Goal: Information Seeking & Learning: Learn about a topic

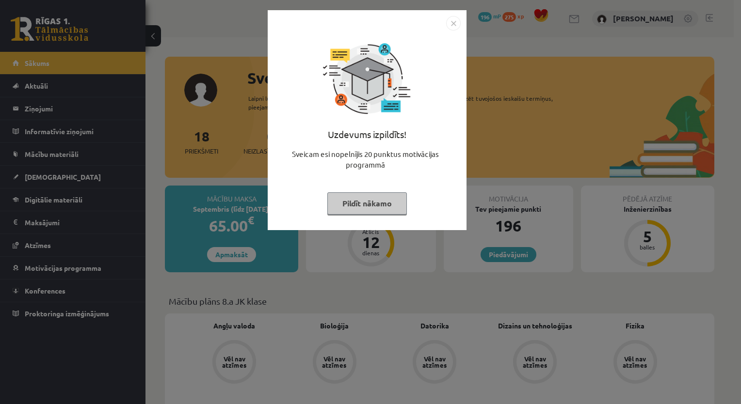
click at [352, 204] on button "Pildīt nākamo" at bounding box center [367, 203] width 80 height 22
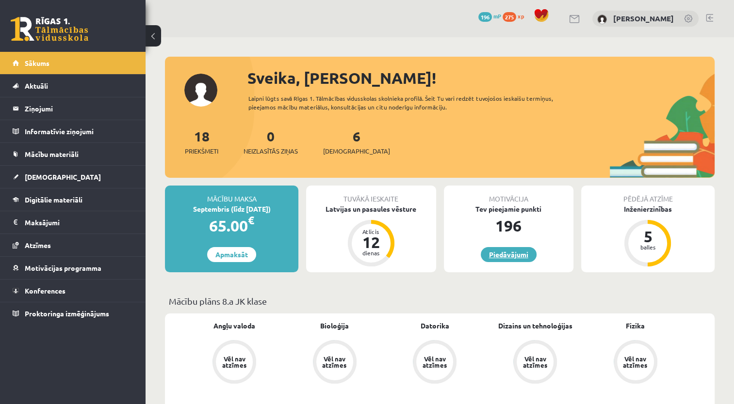
click at [524, 255] on link "Piedāvājumi" at bounding box center [508, 254] width 56 height 15
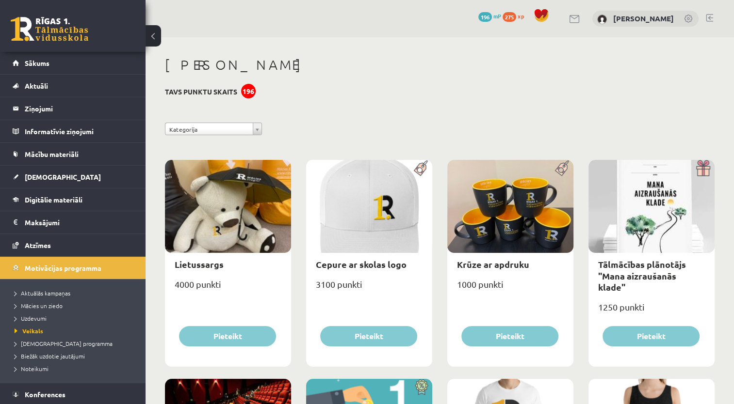
drag, startPoint x: 392, startPoint y: 244, endPoint x: 712, endPoint y: 73, distance: 362.9
click at [712, 73] on h1 "eSkolas bode" at bounding box center [439, 65] width 549 height 16
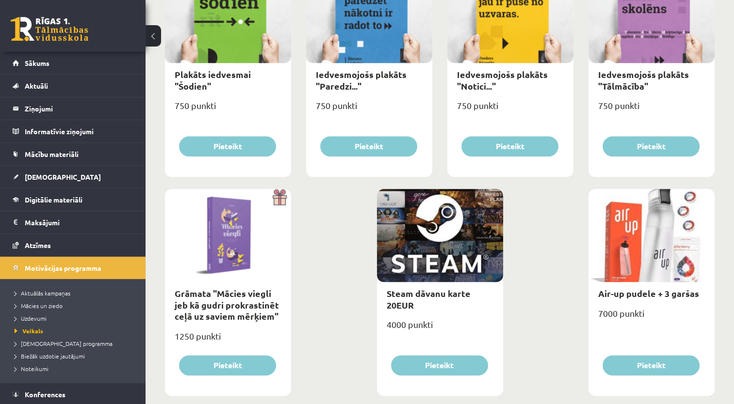
scroll to position [1085, 0]
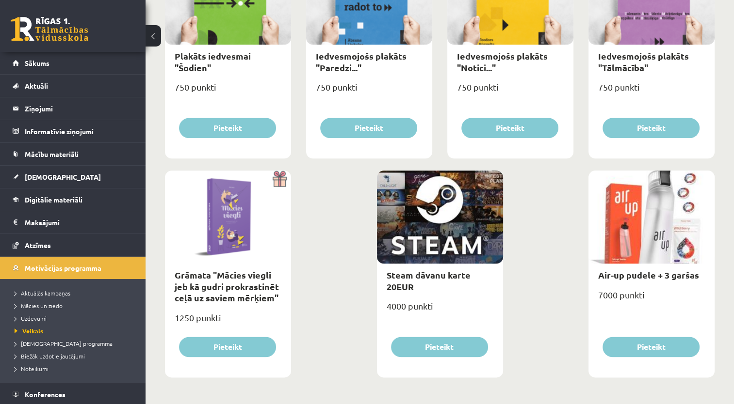
drag, startPoint x: 737, startPoint y: 315, endPoint x: 718, endPoint y: 299, distance: 24.4
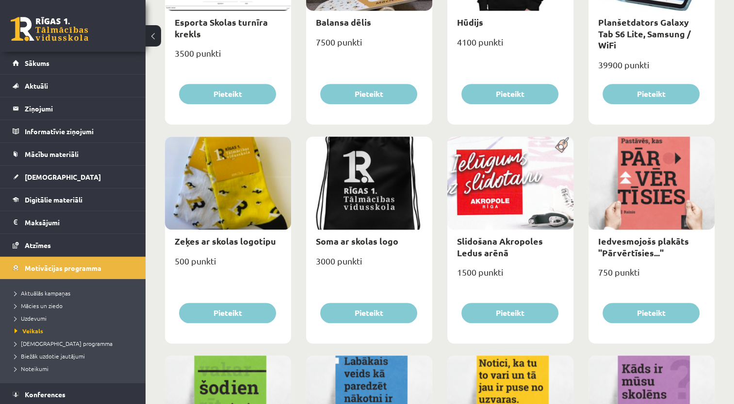
scroll to position [684, 0]
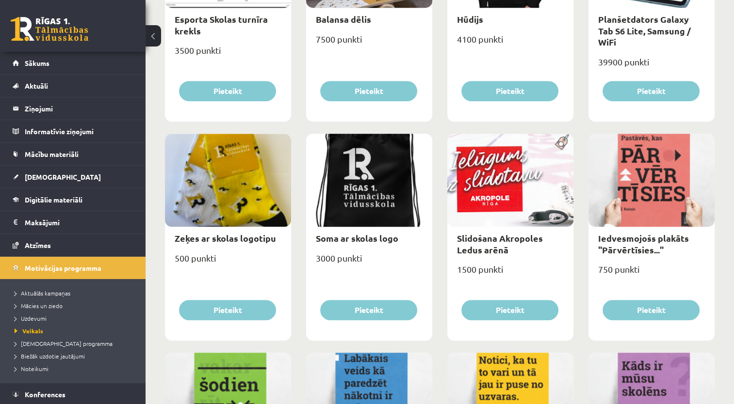
drag, startPoint x: 738, startPoint y: 206, endPoint x: 710, endPoint y: 171, distance: 44.4
click at [710, 171] on div at bounding box center [651, 180] width 126 height 93
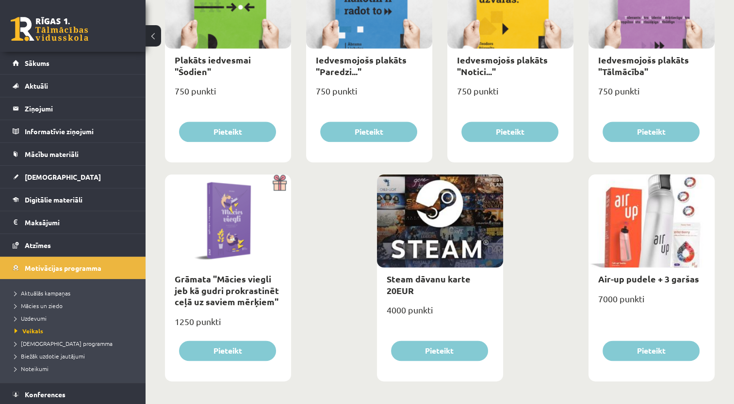
scroll to position [1085, 0]
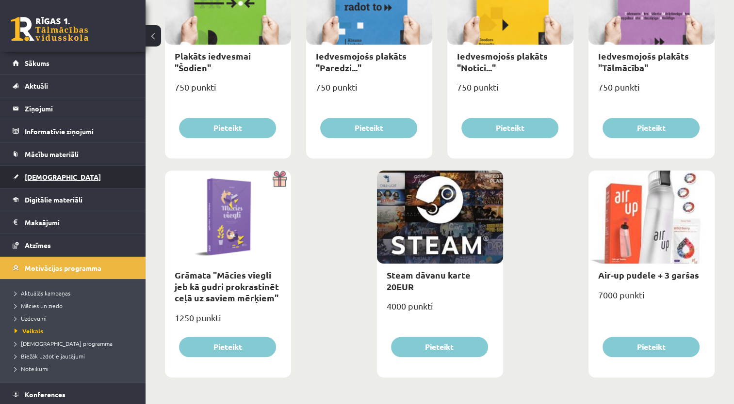
click at [41, 174] on span "[DEMOGRAPHIC_DATA]" at bounding box center [63, 177] width 76 height 9
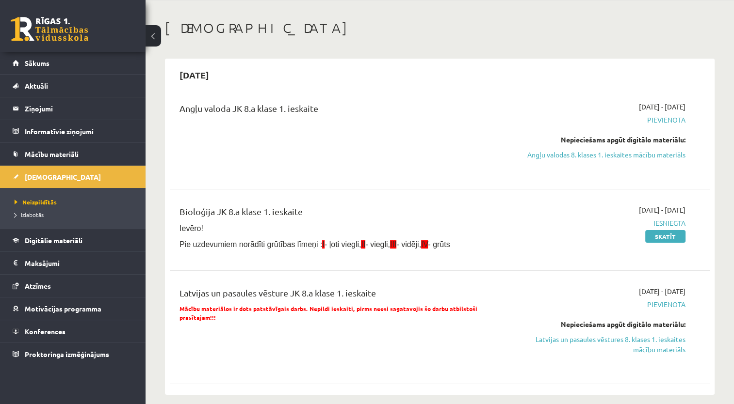
scroll to position [36, 0]
click at [35, 214] on span "Izlabotās" at bounding box center [29, 215] width 29 height 8
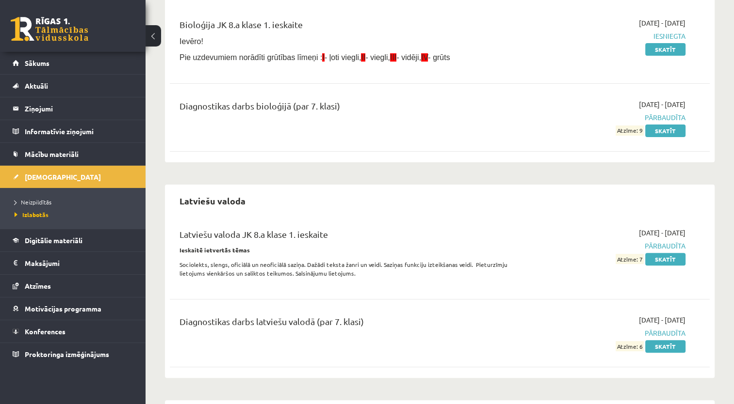
scroll to position [260, 0]
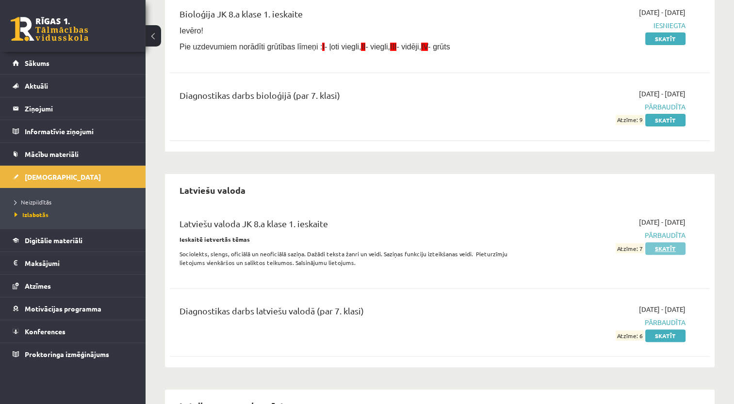
click at [665, 249] on link "Skatīt" at bounding box center [665, 248] width 40 height 13
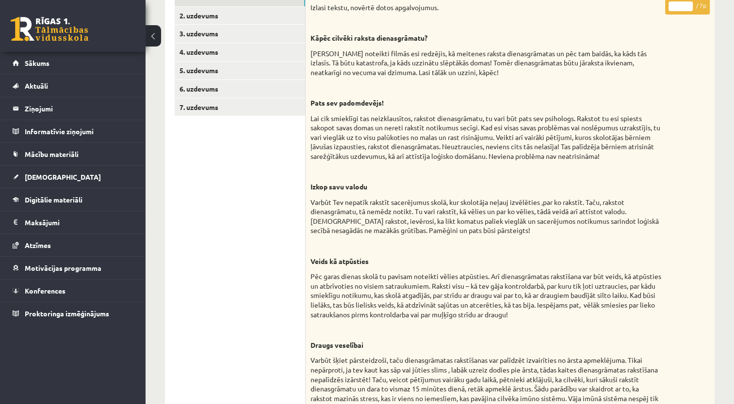
scroll to position [145, 0]
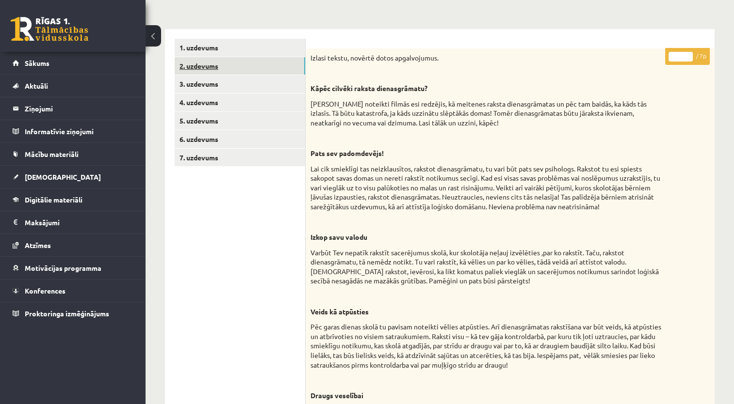
click at [213, 59] on link "2. uzdevums" at bounding box center [240, 66] width 130 height 18
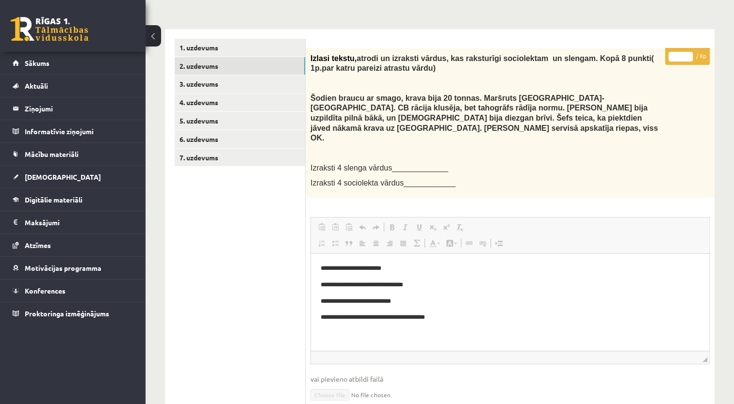
scroll to position [0, 0]
click at [201, 79] on link "3. uzdevums" at bounding box center [240, 84] width 130 height 18
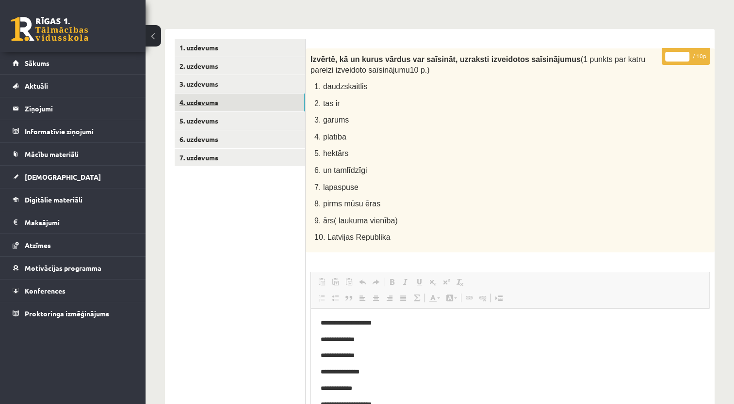
click at [200, 102] on link "4. uzdevums" at bounding box center [240, 103] width 130 height 18
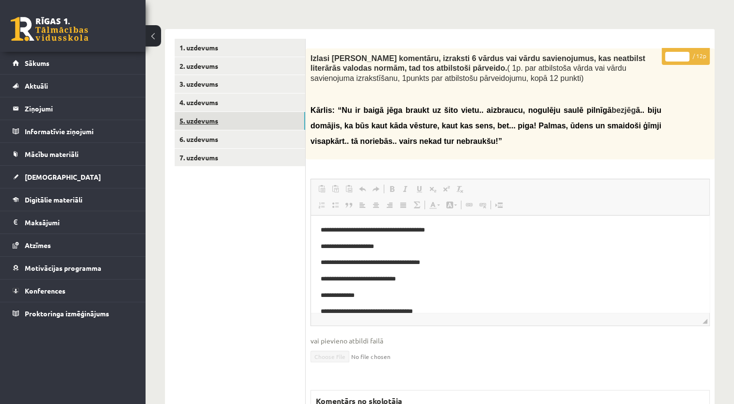
click at [198, 114] on link "5. uzdevums" at bounding box center [240, 121] width 130 height 18
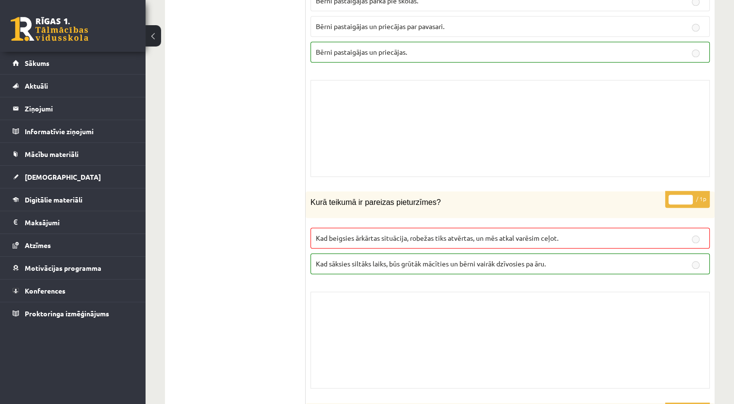
scroll to position [892, 0]
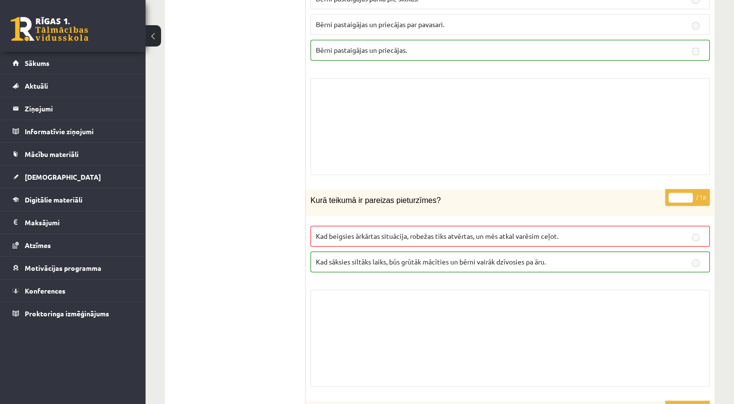
click at [679, 117] on div "Skolotāja pielikums" at bounding box center [509, 126] width 399 height 97
click at [714, 99] on div "Latviešu valoda JK 8.a klase 1. ieskaite_2025 , Valērija Kožemjakina (8.a JK kl…" at bounding box center [439, 362] width 588 height 2434
drag, startPoint x: 714, startPoint y: 99, endPoint x: 685, endPoint y: 83, distance: 33.9
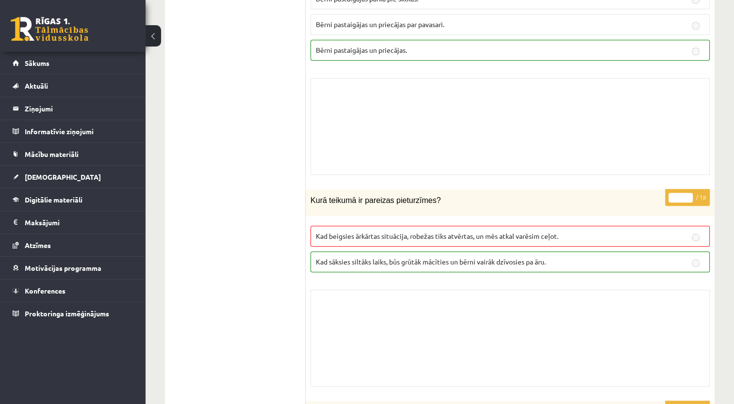
click at [685, 83] on div "Skolotāja pielikums" at bounding box center [509, 126] width 399 height 97
click at [663, 78] on div "Skolotāja pielikums" at bounding box center [509, 126] width 399 height 97
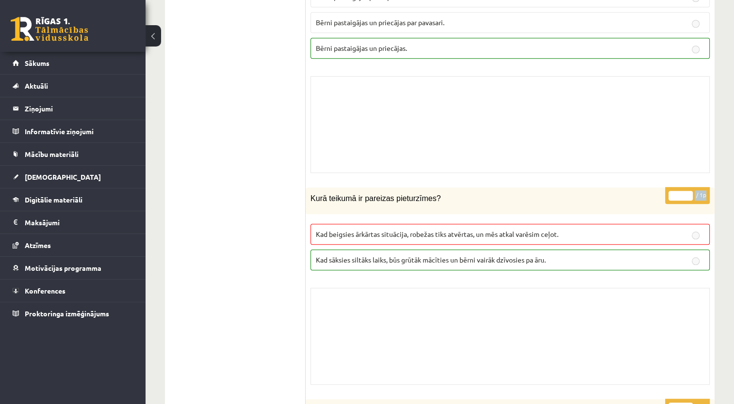
scroll to position [903, 0]
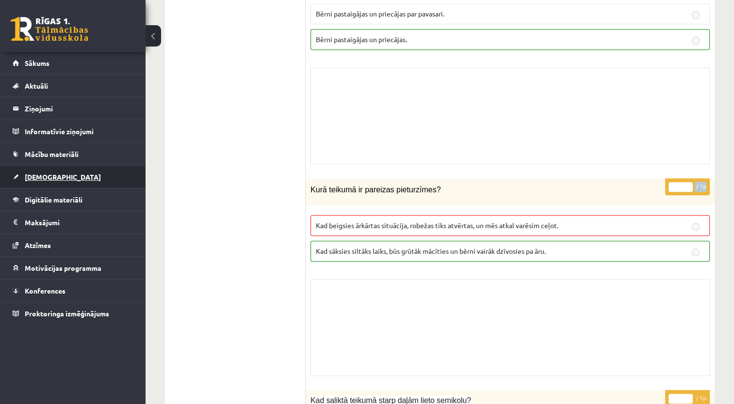
click at [44, 170] on link "[DEMOGRAPHIC_DATA]" at bounding box center [73, 177] width 121 height 22
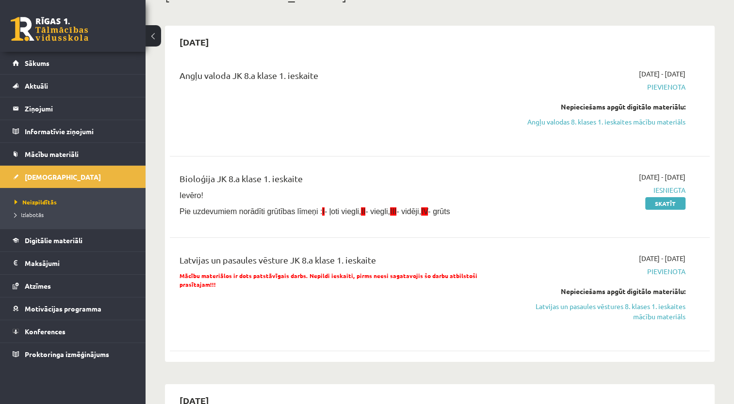
scroll to position [80, 0]
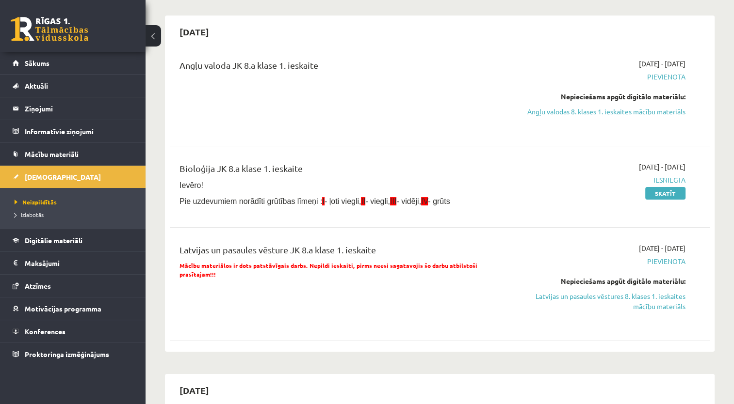
click at [666, 105] on div "Nepieciešams apgūt digitālo materiālu: Angļu valodas 8. klases 1. ieskaites māc…" at bounding box center [605, 104] width 159 height 25
click at [661, 109] on link "Angļu valodas 8. klases 1. ieskaites mācību materiāls" at bounding box center [605, 112] width 159 height 10
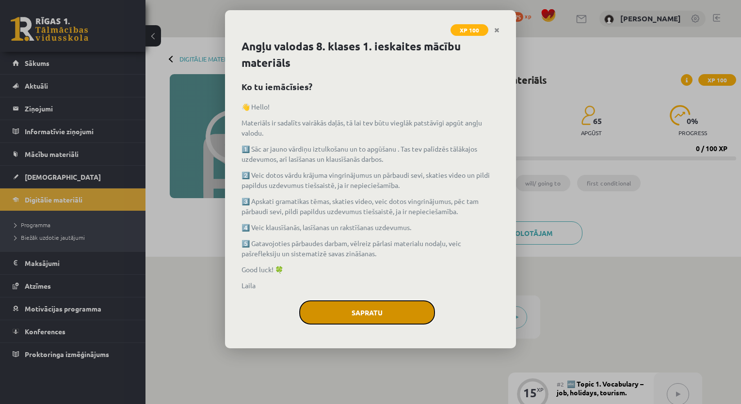
click at [374, 316] on button "Sapratu" at bounding box center [367, 313] width 136 height 24
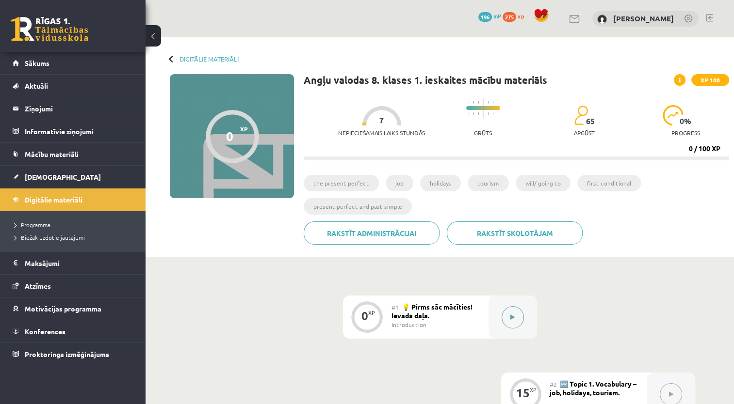
click at [512, 317] on icon at bounding box center [512, 318] width 4 height 6
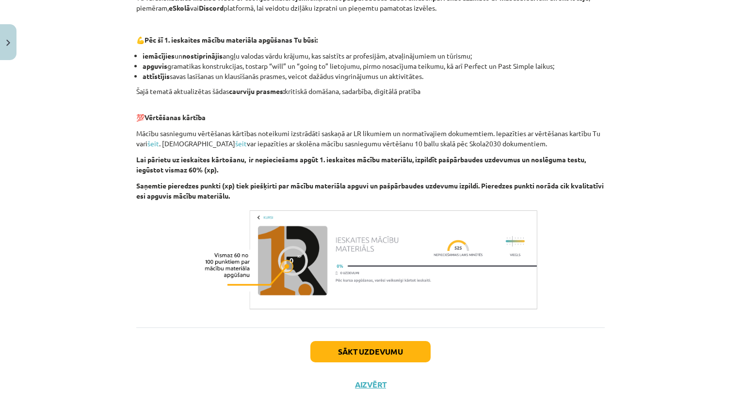
scroll to position [628, 0]
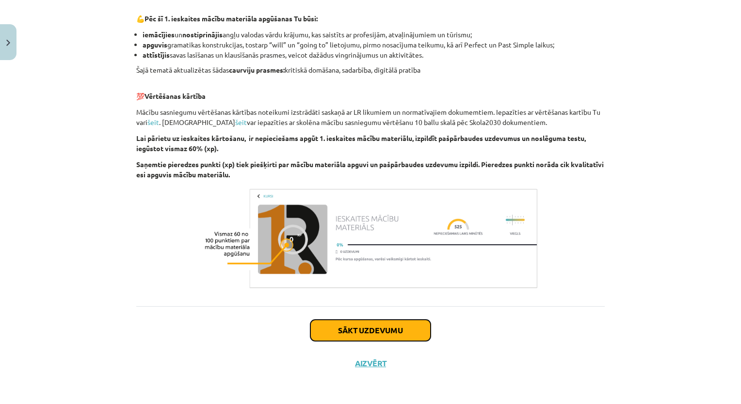
click at [413, 325] on button "Sākt uzdevumu" at bounding box center [370, 330] width 120 height 21
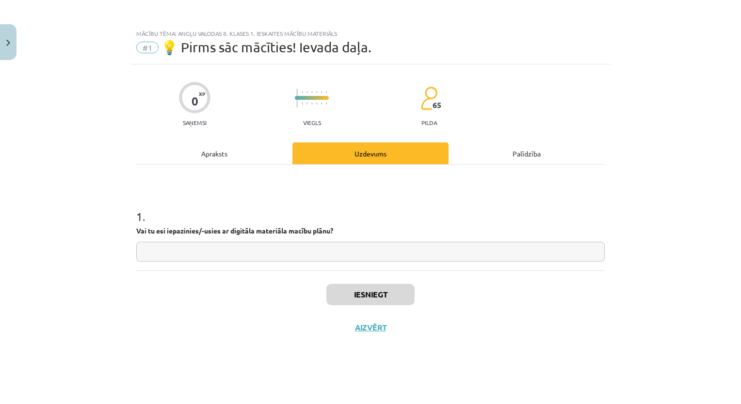
click at [355, 255] on input "text" at bounding box center [370, 252] width 468 height 20
type input "**********"
click at [374, 286] on button "Iesniegt" at bounding box center [370, 294] width 88 height 21
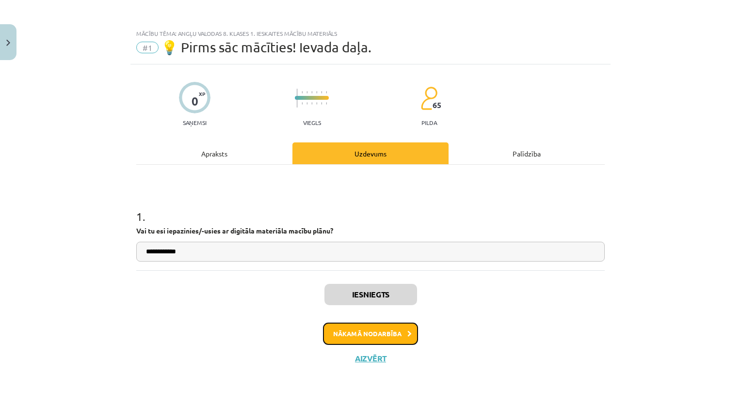
click at [390, 327] on button "Nākamā nodarbība" at bounding box center [370, 334] width 95 height 22
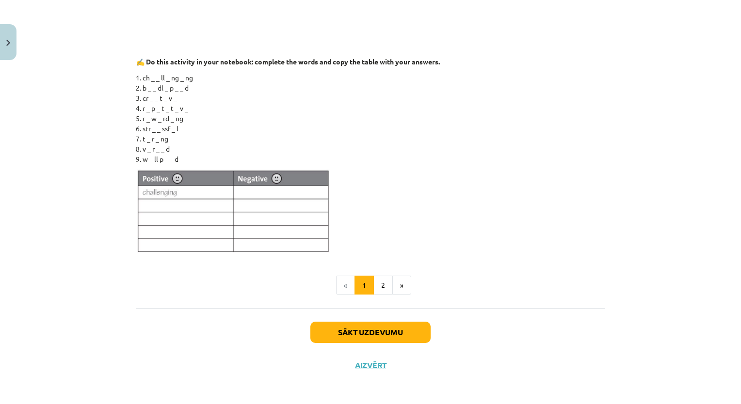
scroll to position [851, 0]
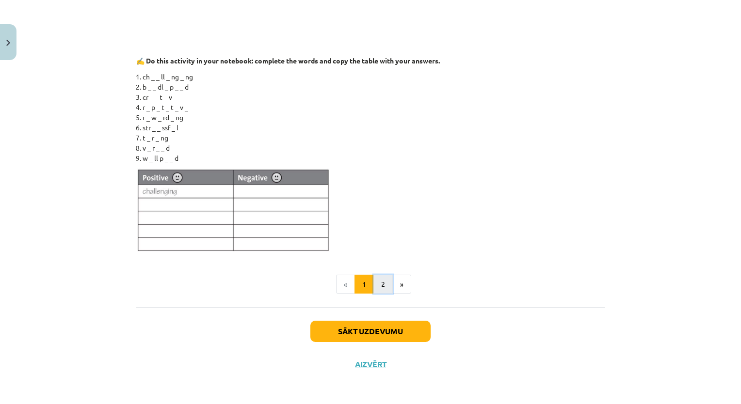
click at [374, 288] on button "2" at bounding box center [382, 284] width 19 height 19
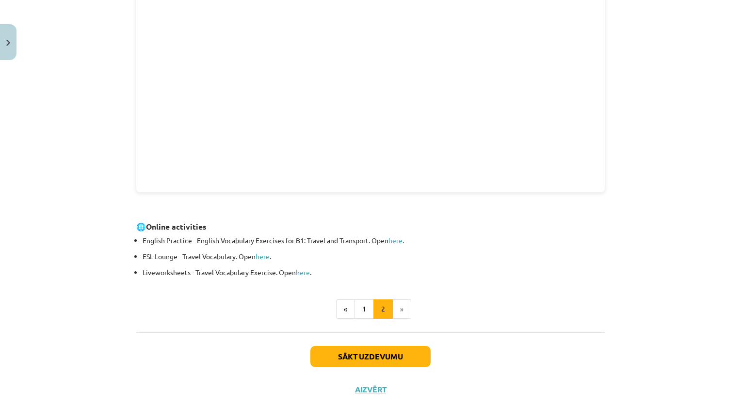
scroll to position [297, 0]
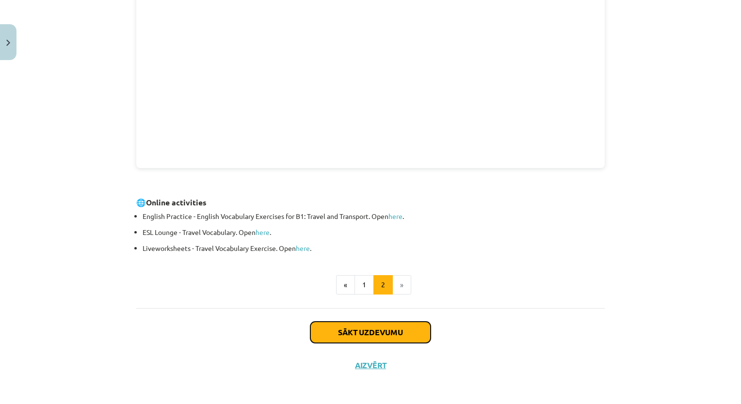
click at [408, 326] on button "Sākt uzdevumu" at bounding box center [370, 332] width 120 height 21
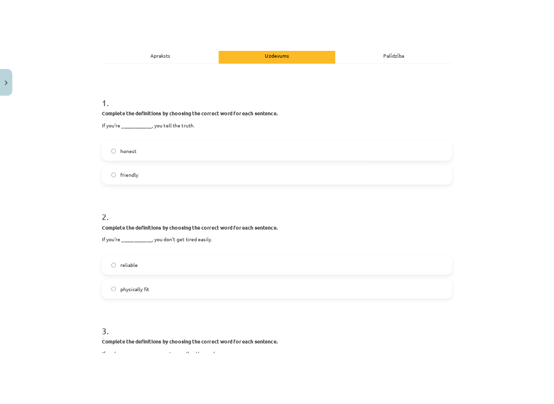
scroll to position [24, 0]
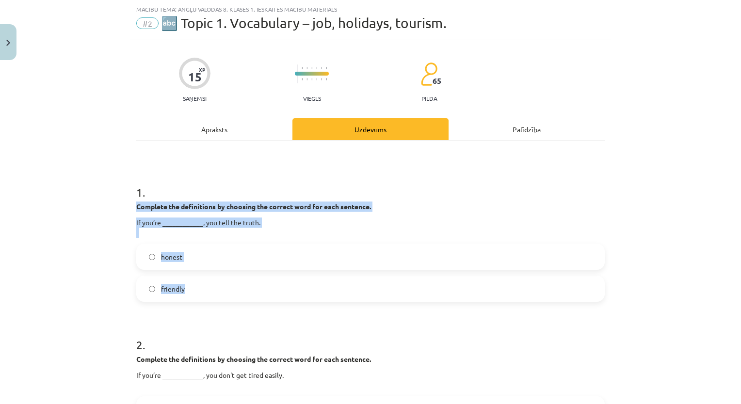
drag, startPoint x: 133, startPoint y: 202, endPoint x: 185, endPoint y: 264, distance: 80.2
click at [185, 264] on div "1 . Complete the definitions by choosing the correct word for each sentence. If…" at bounding box center [370, 235] width 468 height 133
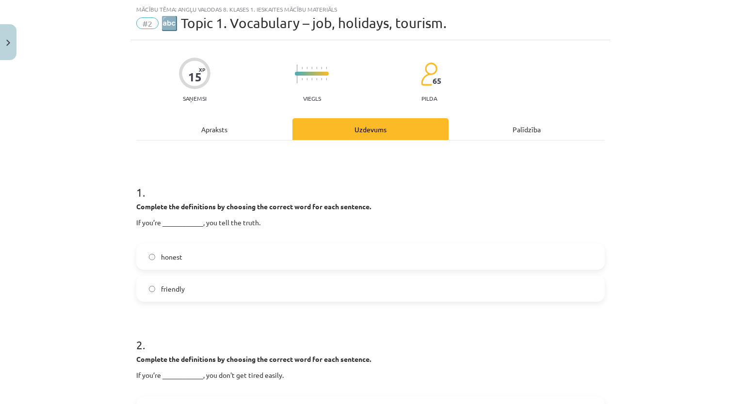
drag, startPoint x: 185, startPoint y: 264, endPoint x: 156, endPoint y: 311, distance: 55.7
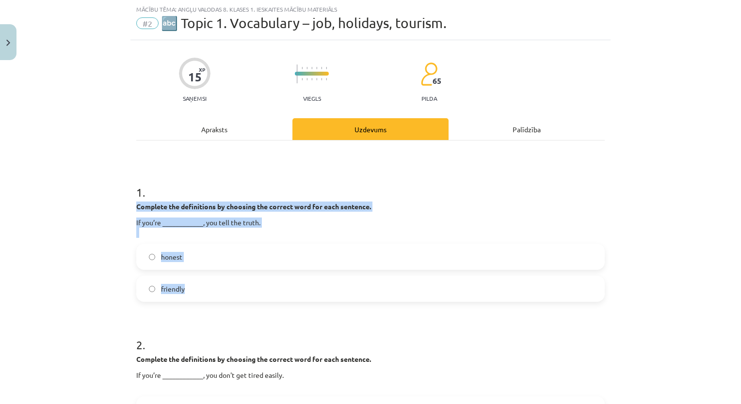
drag, startPoint x: 131, startPoint y: 201, endPoint x: 192, endPoint y: 288, distance: 106.4
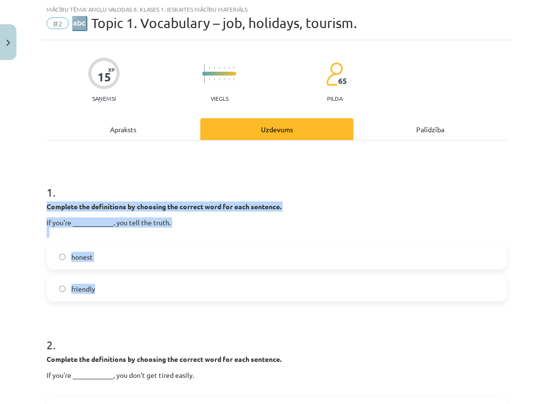
click at [243, 225] on p "If you’re ____________, you tell the truth." at bounding box center [277, 228] width 461 height 20
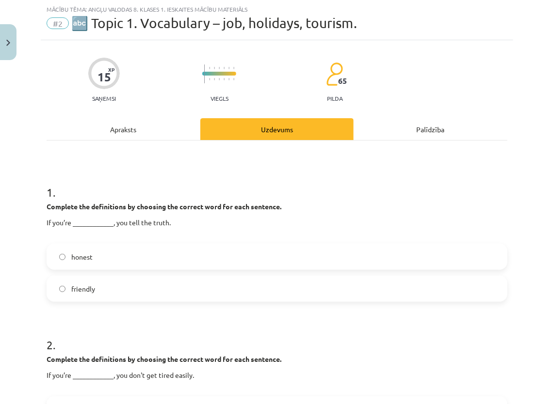
click at [90, 253] on span "honest" at bounding box center [81, 257] width 21 height 10
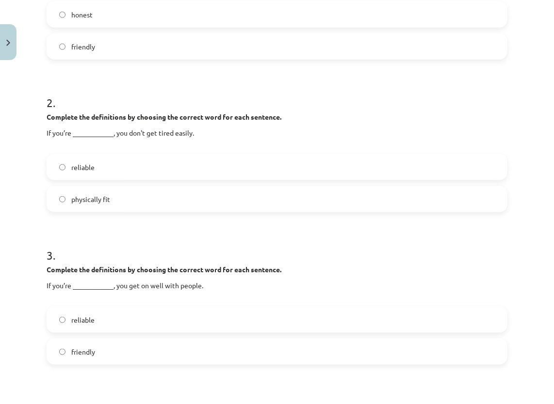
scroll to position [255, 0]
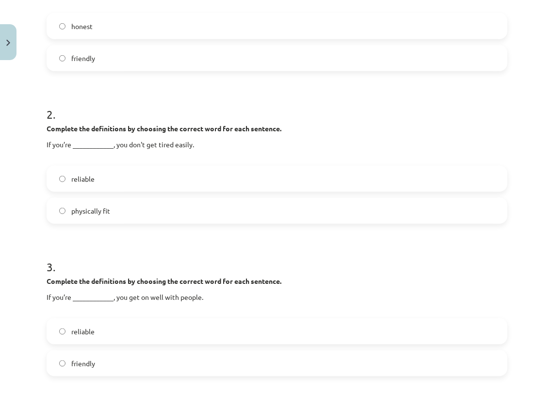
click at [47, 133] on div "Complete the definitions by choosing the correct word for each sentence. If you…" at bounding box center [277, 142] width 461 height 36
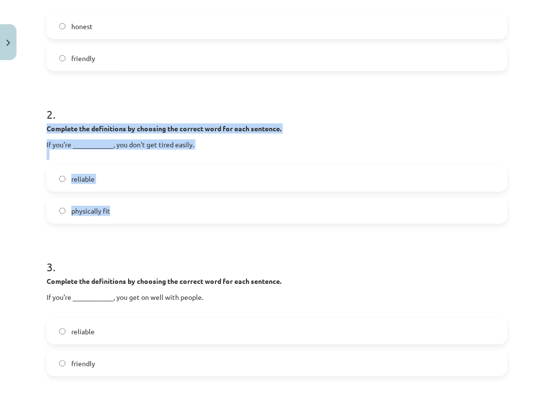
drag, startPoint x: 46, startPoint y: 127, endPoint x: 117, endPoint y: 216, distance: 113.8
click at [117, 216] on div "15 XP Saņemsi Viegls 65 pilda Apraksts Uzdevums Palīdzība 1 . Complete the defi…" at bounding box center [277, 284] width 472 height 951
click at [117, 216] on label "physically fit" at bounding box center [277, 211] width 459 height 24
click at [133, 171] on label "reliable" at bounding box center [277, 179] width 459 height 24
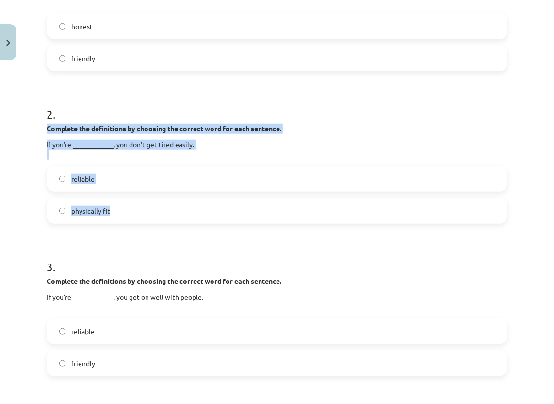
click at [133, 171] on label "reliable" at bounding box center [277, 179] width 459 height 24
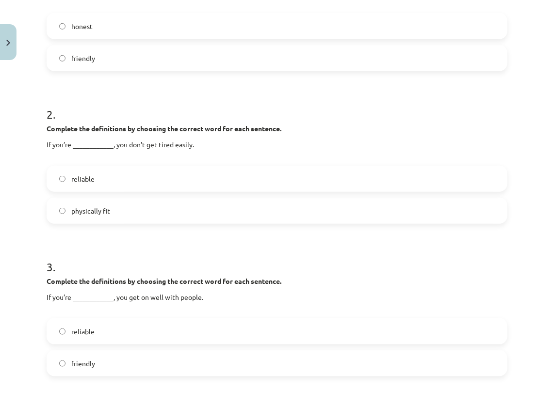
click at [299, 118] on h1 "2 ." at bounding box center [277, 106] width 461 height 30
click at [132, 203] on label "physically fit" at bounding box center [277, 211] width 459 height 24
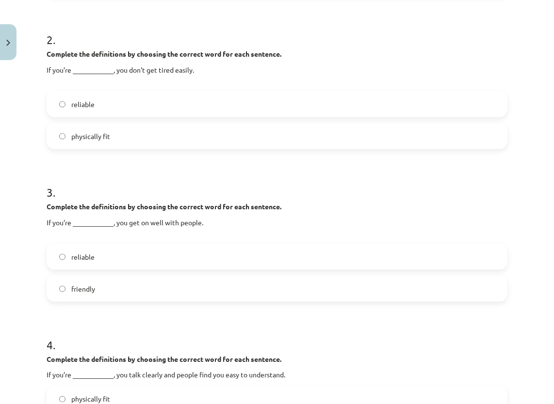
scroll to position [352, 0]
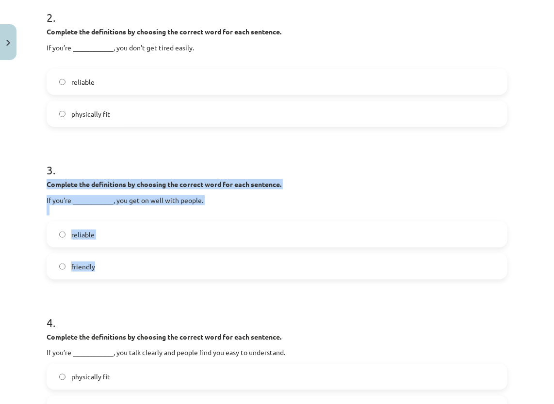
drag, startPoint x: 45, startPoint y: 180, endPoint x: 105, endPoint y: 262, distance: 101.6
click at [105, 262] on div "15 XP Saņemsi Viegls 65 pilda Apraksts Uzdevums Palīdzība 1 . Complete the defi…" at bounding box center [277, 188] width 472 height 951
drag, startPoint x: 105, startPoint y: 262, endPoint x: 111, endPoint y: 257, distance: 7.6
click at [105, 262] on label "friendly" at bounding box center [277, 267] width 459 height 24
click at [115, 214] on p "If you’re ____________, you get on well with people." at bounding box center [277, 205] width 461 height 20
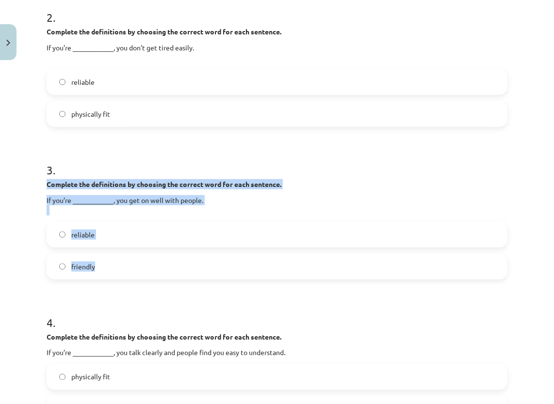
drag, startPoint x: 45, startPoint y: 181, endPoint x: 102, endPoint y: 261, distance: 98.2
click at [102, 261] on div "15 XP Saņemsi Viegls 65 pilda Apraksts Uzdevums Palīdzība 1 . Complete the defi…" at bounding box center [277, 188] width 472 height 951
click at [102, 261] on label "friendly" at bounding box center [277, 267] width 459 height 24
click at [114, 223] on label "reliable" at bounding box center [277, 235] width 459 height 24
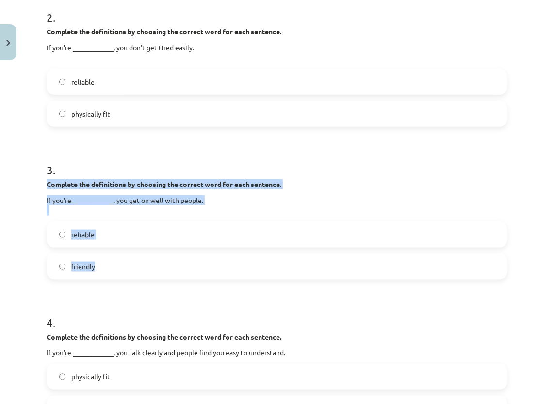
drag, startPoint x: 47, startPoint y: 184, endPoint x: 97, endPoint y: 257, distance: 88.9
click at [97, 257] on div "3 . Complete the definitions by choosing the correct word for each sentence. If…" at bounding box center [277, 212] width 461 height 133
click at [336, 195] on p "If you’re ____________, you get on well with people." at bounding box center [277, 205] width 461 height 20
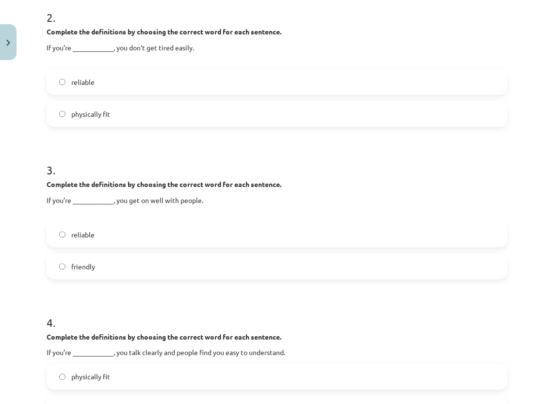
click at [394, 144] on form "1 . Complete the definitions by choosing the correct word for each sentence. If…" at bounding box center [277, 208] width 461 height 734
click at [150, 267] on label "friendly" at bounding box center [277, 267] width 459 height 24
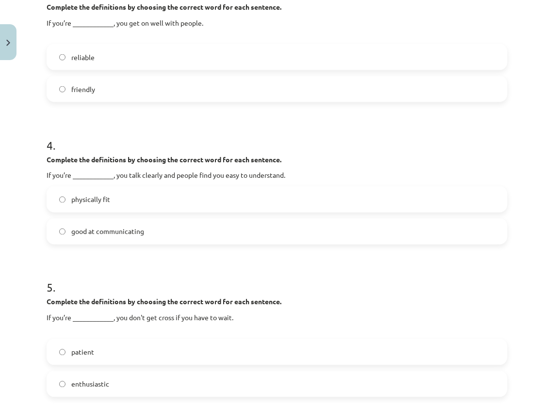
scroll to position [546, 0]
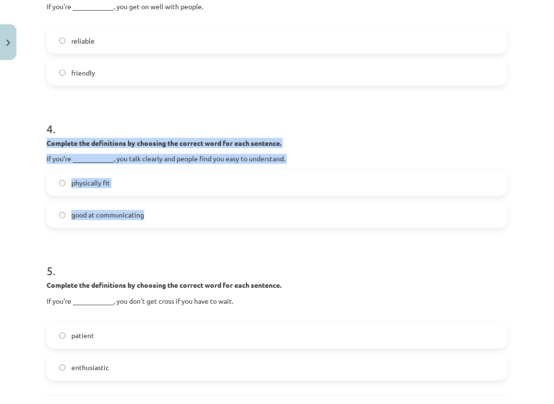
drag, startPoint x: 45, startPoint y: 141, endPoint x: 150, endPoint y: 212, distance: 127.1
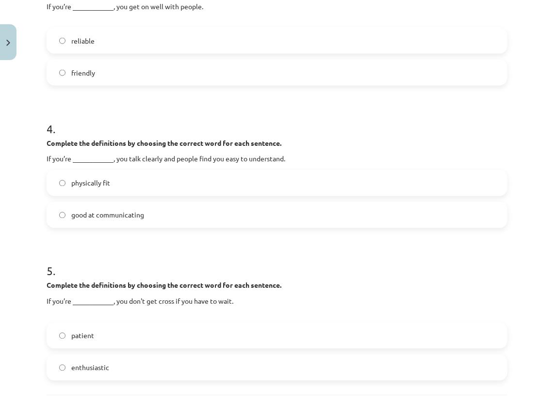
click at [322, 130] on h1 "4 ." at bounding box center [277, 120] width 461 height 30
click at [159, 213] on label "good at communicating" at bounding box center [277, 215] width 459 height 24
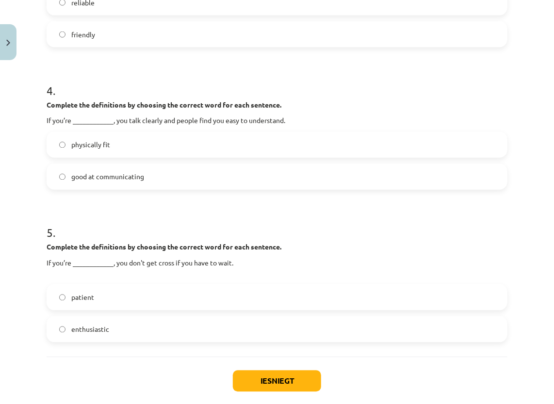
scroll to position [634, 0]
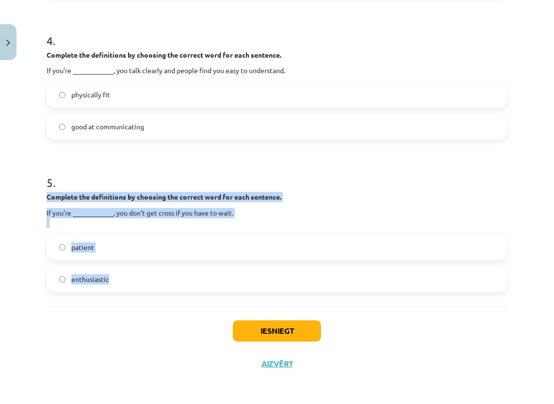
drag, startPoint x: 47, startPoint y: 195, endPoint x: 116, endPoint y: 274, distance: 105.1
click at [116, 274] on div "5 . Complete the definitions by choosing the correct word for each sentence. If…" at bounding box center [277, 226] width 461 height 133
click at [116, 274] on label "enthusiastic" at bounding box center [277, 280] width 459 height 24
click at [314, 206] on div "Complete the definitions by choosing the correct word for each sentence. If you…" at bounding box center [277, 210] width 461 height 36
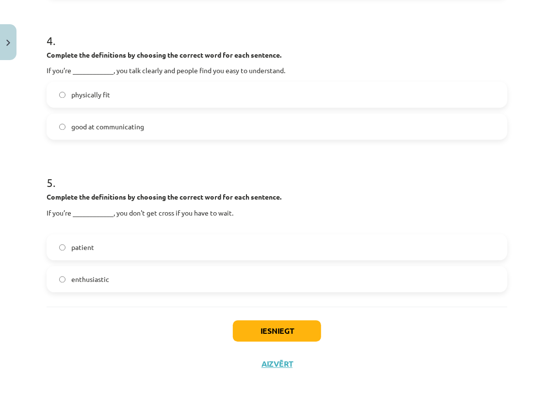
click at [143, 244] on label "patient" at bounding box center [277, 248] width 459 height 24
click at [267, 333] on button "Iesniegt" at bounding box center [277, 331] width 88 height 21
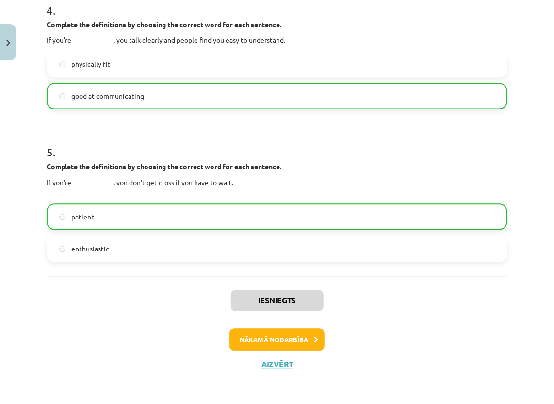
scroll to position [665, 0]
click at [256, 335] on button "Nākamā nodarbība" at bounding box center [276, 340] width 95 height 22
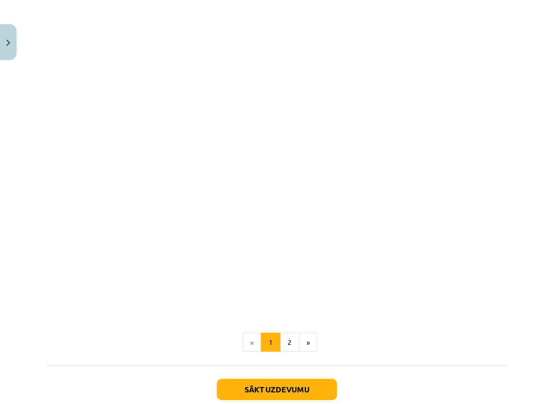
scroll to position [1125, 0]
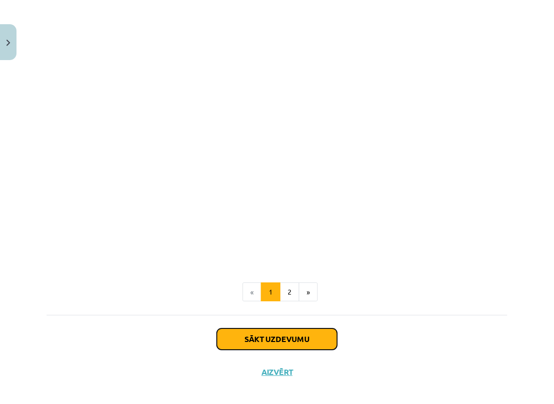
click at [289, 329] on button "Sākt uzdevumu" at bounding box center [277, 339] width 120 height 21
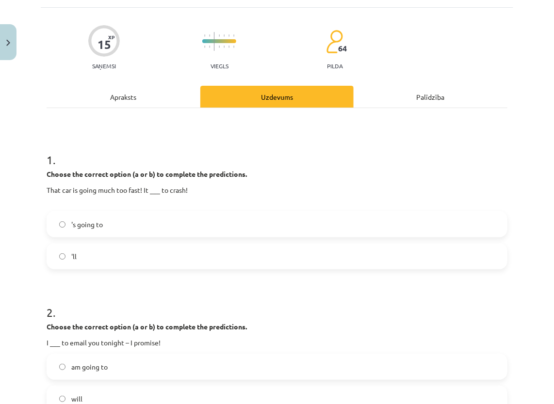
scroll to position [73, 0]
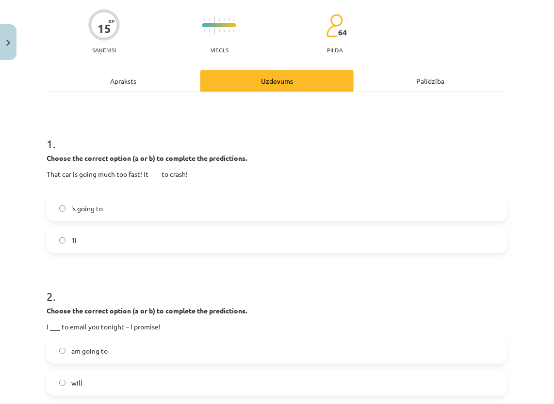
drag, startPoint x: 45, startPoint y: 158, endPoint x: 94, endPoint y: 237, distance: 92.8
click at [94, 237] on label "'ll" at bounding box center [277, 240] width 459 height 24
click at [283, 147] on h1 "1 ." at bounding box center [277, 135] width 461 height 30
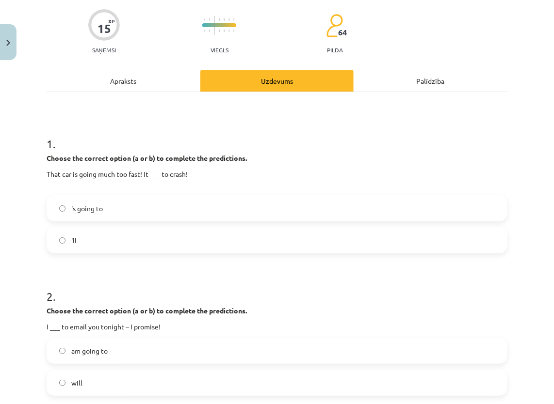
click at [214, 201] on label "'s going to" at bounding box center [277, 208] width 459 height 24
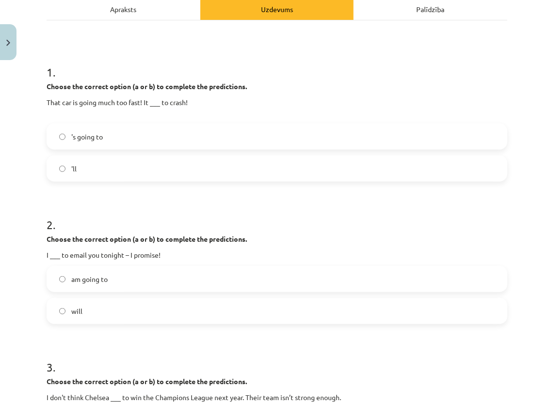
scroll to position [218, 0]
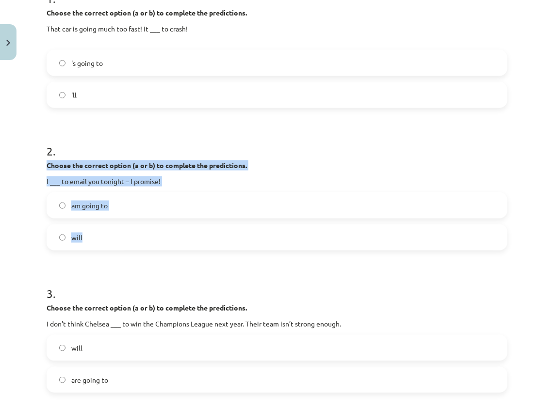
drag, startPoint x: 47, startPoint y: 162, endPoint x: 90, endPoint y: 243, distance: 92.4
click at [90, 243] on div "2 . Choose the correct option (a or b) to complete the predictions. I ___ to em…" at bounding box center [277, 189] width 461 height 123
click at [90, 243] on label "will" at bounding box center [277, 237] width 459 height 24
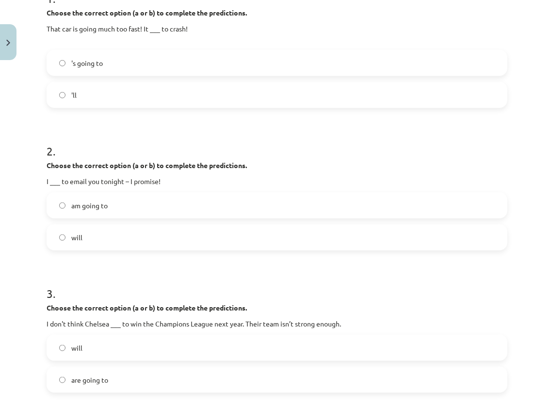
click at [248, 152] on h1 "2 ." at bounding box center [277, 143] width 461 height 30
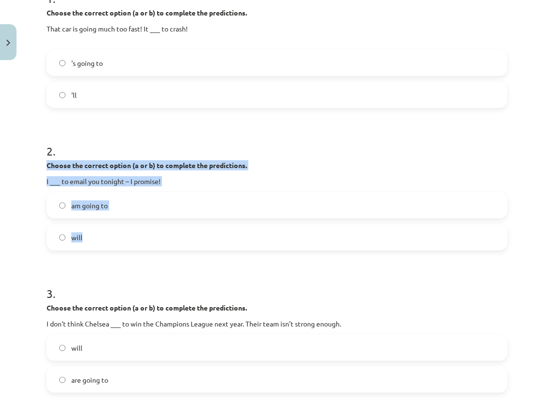
drag, startPoint x: 44, startPoint y: 159, endPoint x: 97, endPoint y: 236, distance: 93.5
click at [97, 236] on div "15 XP Saņemsi Viegls 64 pilda Apraksts Uzdevums Palīdzība 1 . Choose the correc…" at bounding box center [277, 316] width 472 height 941
click at [97, 236] on label "will" at bounding box center [277, 237] width 459 height 24
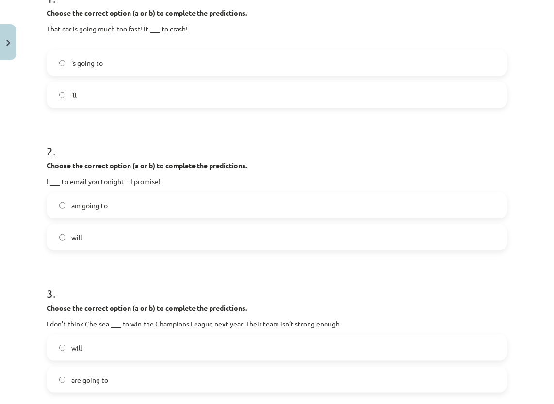
click at [291, 149] on h1 "2 ." at bounding box center [277, 143] width 461 height 30
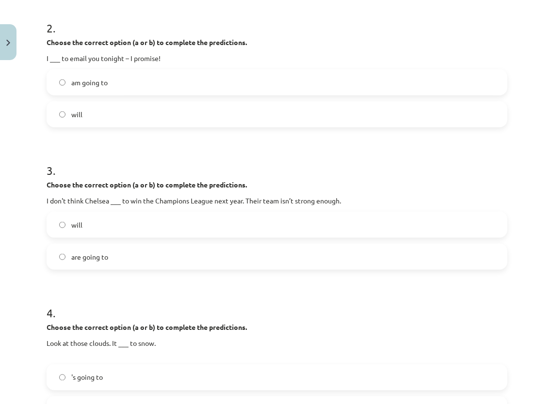
scroll to position [364, 0]
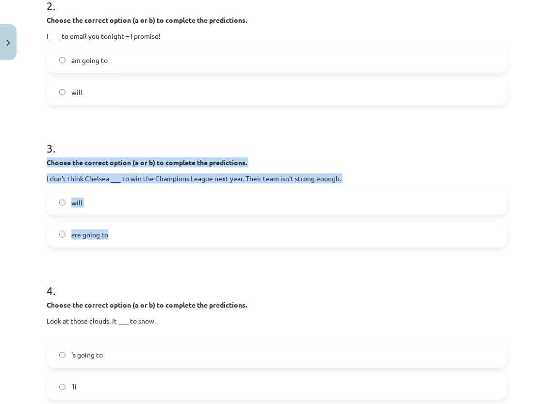
drag, startPoint x: 46, startPoint y: 156, endPoint x: 128, endPoint y: 245, distance: 120.8
click at [128, 245] on div "15 XP Saņemsi Viegls 64 pilda Apraksts Uzdevums Palīdzība 1 . Choose the correc…" at bounding box center [277, 171] width 472 height 941
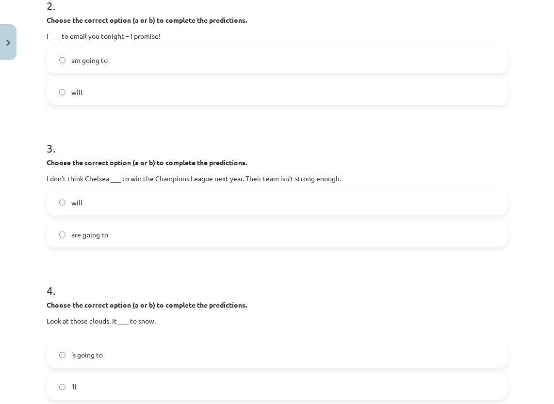
click at [338, 130] on h1 "3 ." at bounding box center [277, 140] width 461 height 30
click at [99, 192] on label "will" at bounding box center [277, 203] width 459 height 24
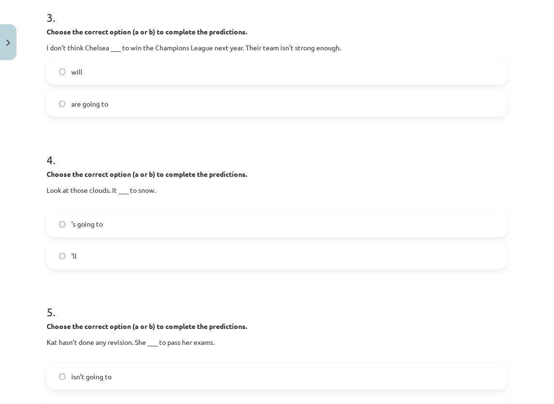
scroll to position [558, 0]
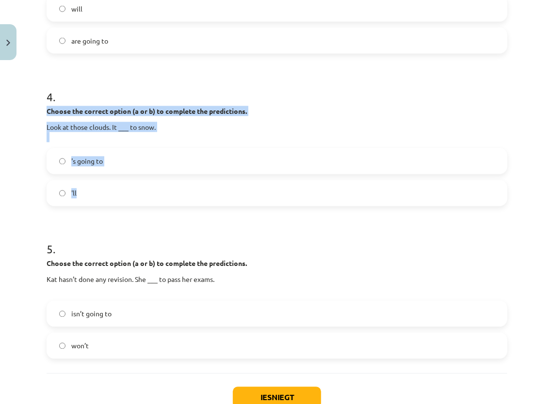
drag, startPoint x: 43, startPoint y: 106, endPoint x: 94, endPoint y: 186, distance: 94.1
drag, startPoint x: 94, startPoint y: 186, endPoint x: 106, endPoint y: 138, distance: 49.2
click at [106, 138] on p "Look at those clouds. It ___ to snow." at bounding box center [277, 132] width 461 height 20
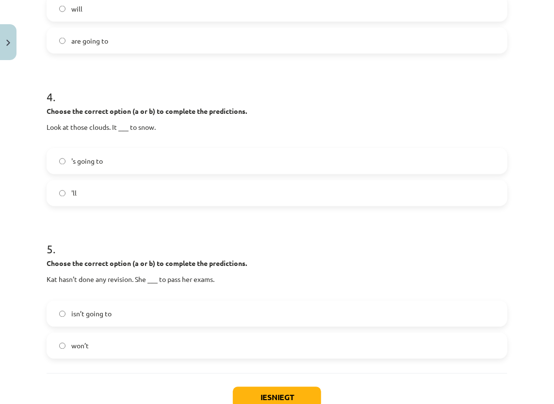
click at [244, 127] on p "Look at those clouds. It ___ to snow." at bounding box center [277, 132] width 461 height 20
click at [252, 152] on label "'s going to" at bounding box center [277, 161] width 459 height 24
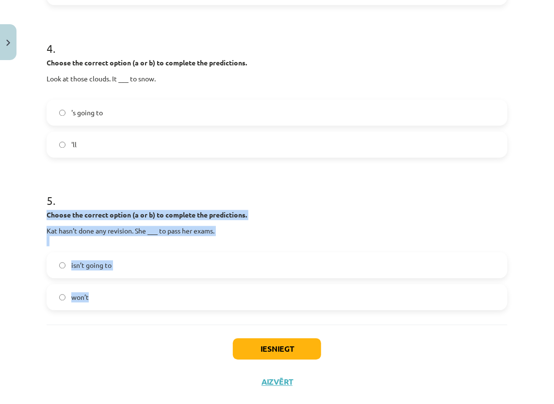
drag, startPoint x: 45, startPoint y: 213, endPoint x: 113, endPoint y: 294, distance: 106.3
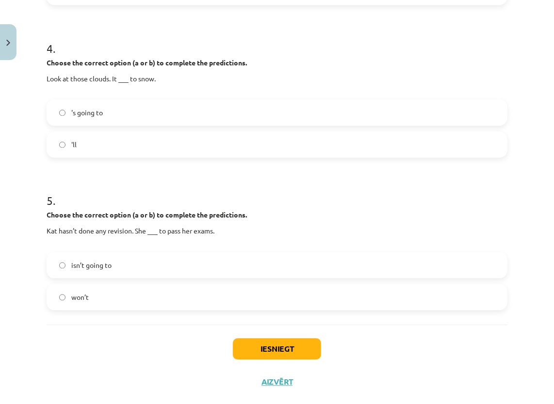
click at [106, 266] on span "isn’t going to" at bounding box center [91, 266] width 40 height 10
drag, startPoint x: 209, startPoint y: 298, endPoint x: 258, endPoint y: 321, distance: 54.2
click at [273, 340] on button "Iesniegt" at bounding box center [277, 349] width 88 height 21
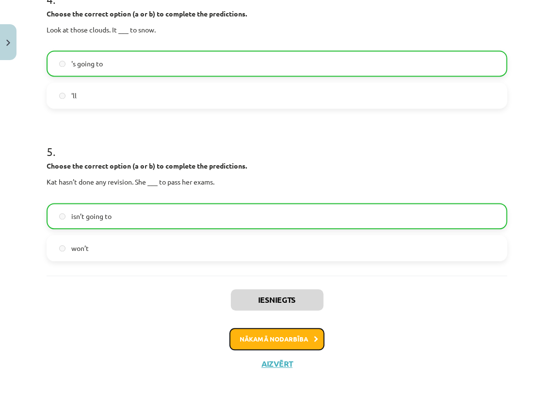
click at [277, 338] on button "Nākamā nodarbība" at bounding box center [276, 340] width 95 height 22
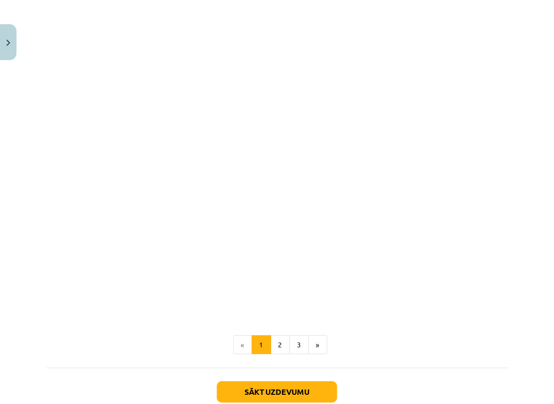
scroll to position [1042, 0]
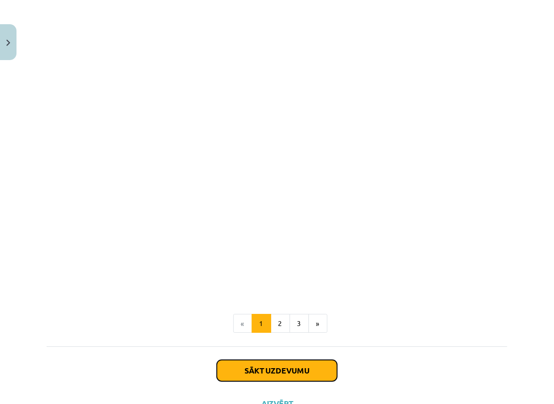
click at [271, 360] on button "Sākt uzdevumu" at bounding box center [277, 370] width 120 height 21
click at [271, 399] on button "Aizvērt" at bounding box center [276, 404] width 37 height 10
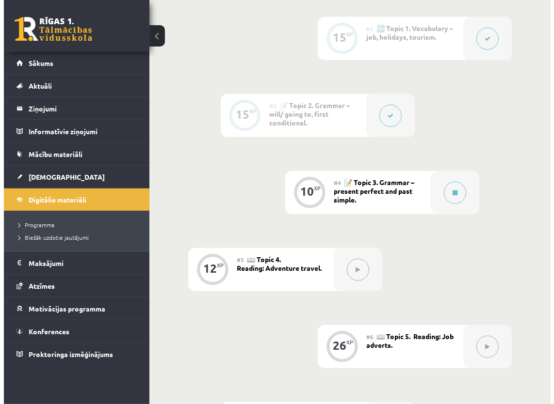
scroll to position [436, 0]
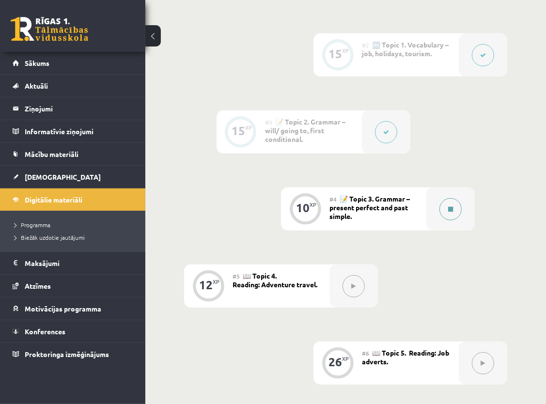
click at [457, 210] on button at bounding box center [451, 209] width 22 height 22
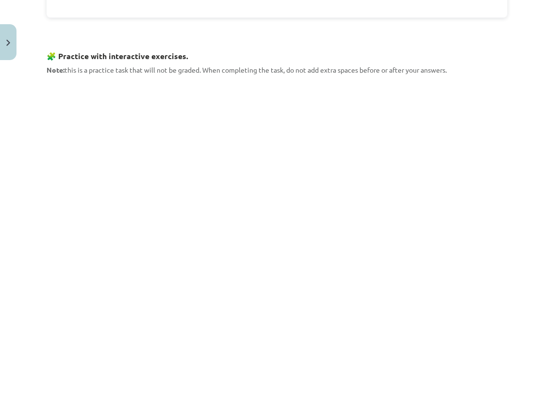
scroll to position [845, 0]
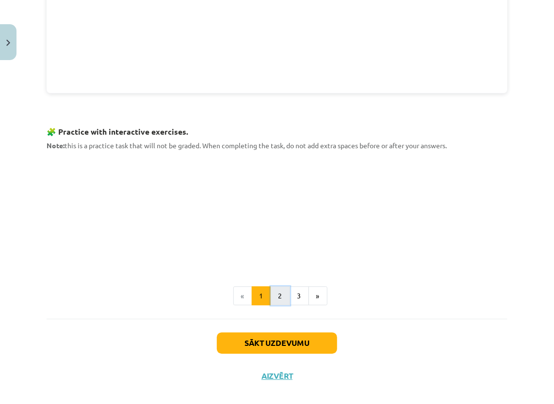
click at [276, 287] on button "2" at bounding box center [280, 296] width 19 height 19
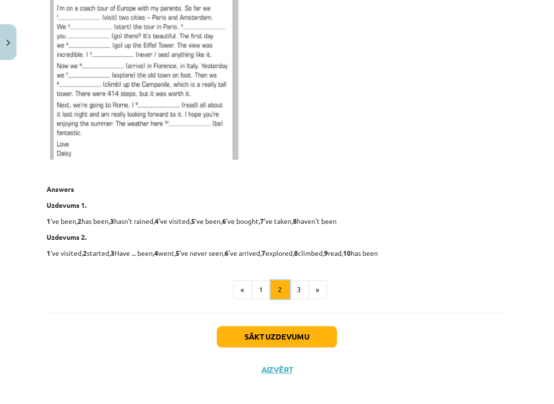
scroll to position [564, 0]
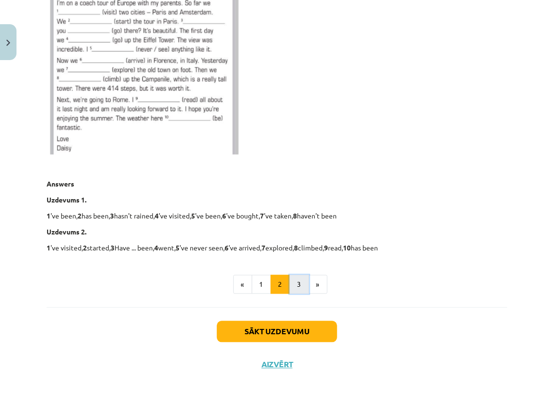
click at [302, 287] on button "3" at bounding box center [298, 284] width 19 height 19
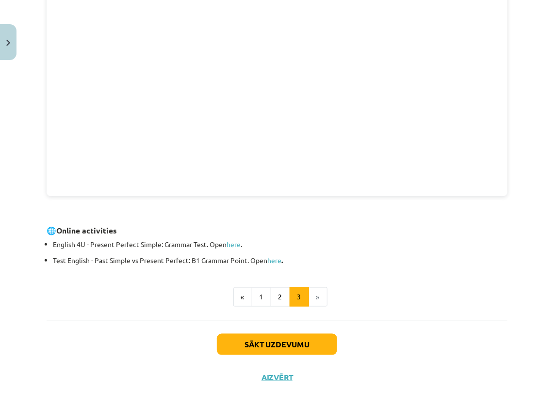
scroll to position [266, 0]
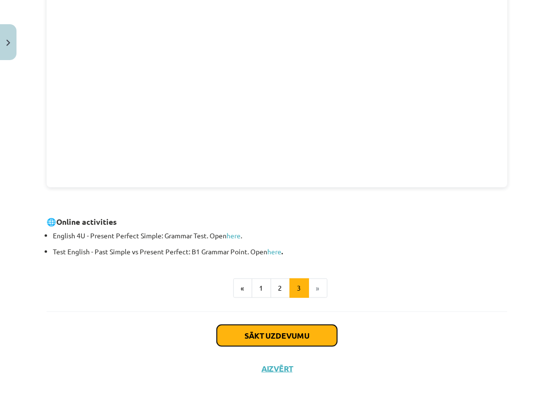
click at [258, 328] on button "Sākt uzdevumu" at bounding box center [277, 335] width 120 height 21
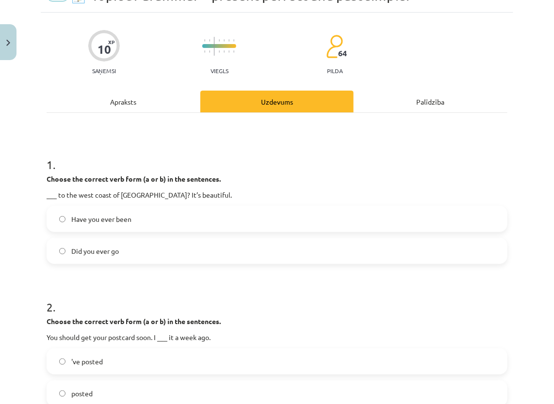
scroll to position [73, 0]
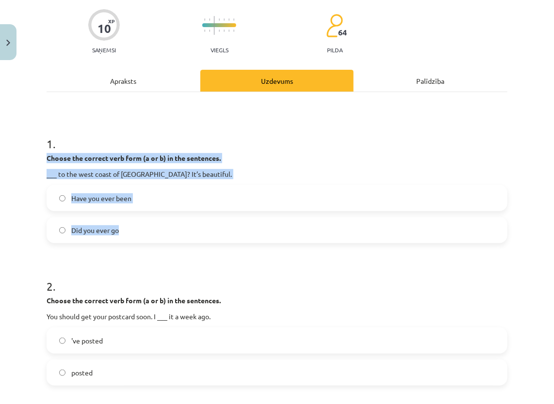
drag, startPoint x: 47, startPoint y: 158, endPoint x: 122, endPoint y: 224, distance: 100.3
click at [122, 224] on div "1 . Choose the correct verb form (a or b) in the sentences. ___ to the west coa…" at bounding box center [277, 181] width 461 height 123
drag, startPoint x: 122, startPoint y: 224, endPoint x: 136, endPoint y: 182, distance: 44.3
click at [137, 181] on div "1 . Choose the correct verb form (a or b) in the sentences. ___ to the west coa…" at bounding box center [277, 181] width 461 height 123
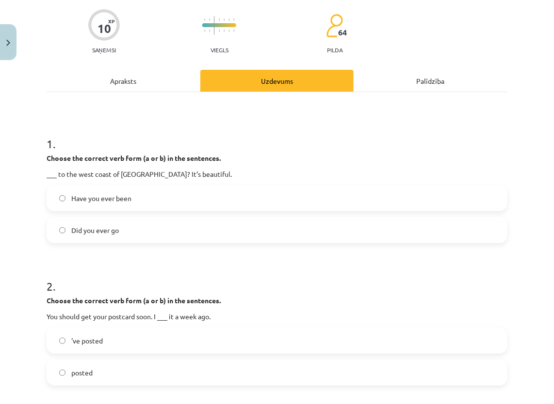
click at [252, 139] on h1 "1 ." at bounding box center [277, 135] width 461 height 30
click at [162, 188] on label "Have you ever been" at bounding box center [277, 198] width 459 height 24
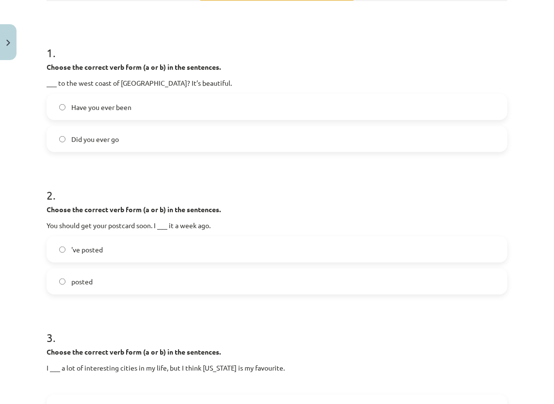
scroll to position [218, 0]
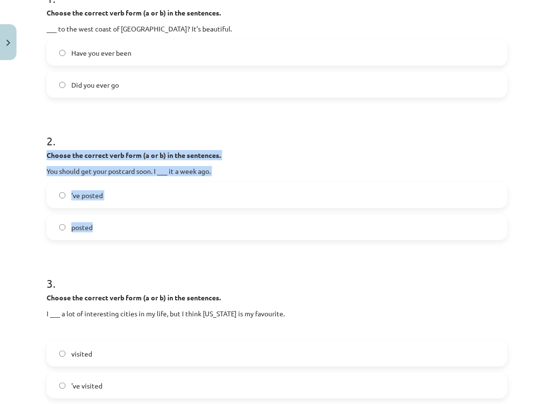
drag, startPoint x: 46, startPoint y: 152, endPoint x: 105, endPoint y: 218, distance: 88.6
click at [105, 218] on div "10 XP Saņemsi Viegls 64 pilda Apraksts Uzdevums Palīdzība 1 . Choose the correc…" at bounding box center [277, 309] width 472 height 926
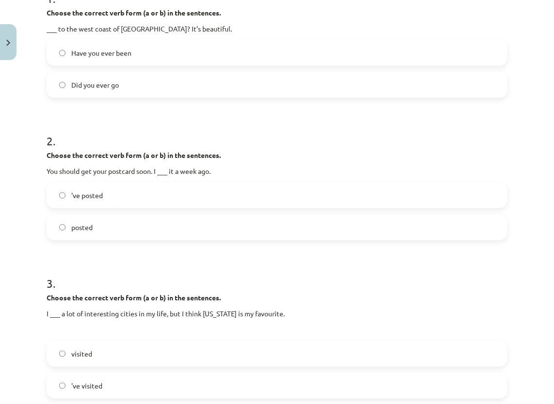
click at [262, 133] on h1 "2 ." at bounding box center [277, 132] width 461 height 30
click at [163, 223] on label "posted" at bounding box center [277, 227] width 459 height 24
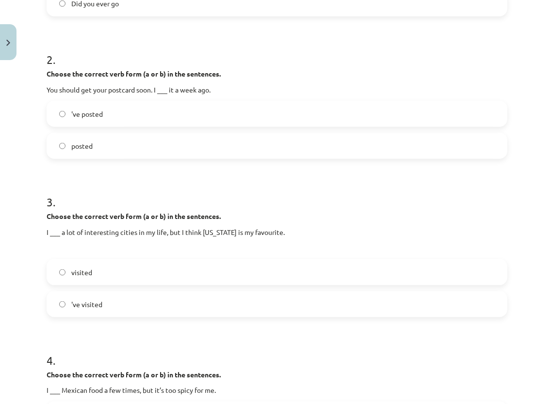
scroll to position [315, 0]
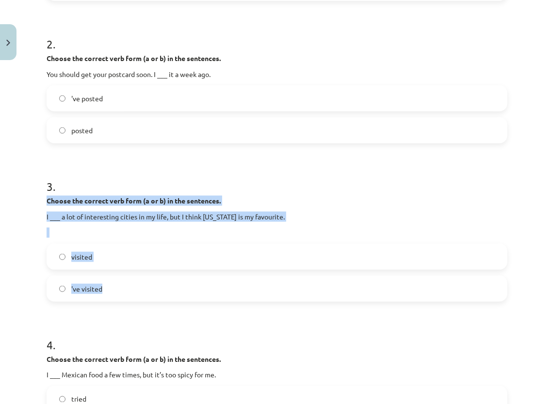
drag, startPoint x: 47, startPoint y: 199, endPoint x: 112, endPoint y: 287, distance: 110.5
click at [112, 287] on div "3 . Choose the correct verb form (a or b) in the sentences. I ___ a lot of inte…" at bounding box center [277, 232] width 461 height 139
click at [266, 198] on p "Choose the correct verb form (a or b) in the sentences." at bounding box center [277, 201] width 461 height 10
click at [266, 197] on p "Choose the correct verb form (a or b) in the sentences." at bounding box center [277, 201] width 461 height 10
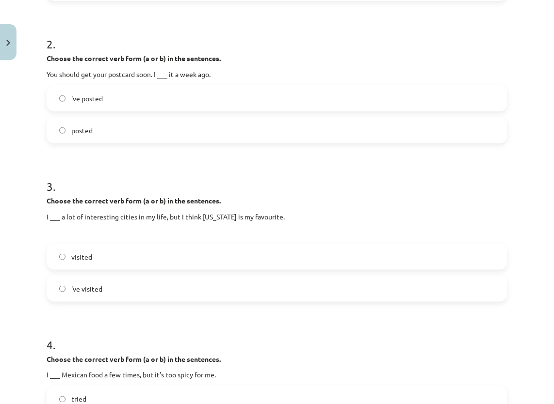
click at [289, 179] on h1 "3 ." at bounding box center [277, 178] width 461 height 30
click at [108, 296] on label "'ve visited" at bounding box center [277, 289] width 459 height 24
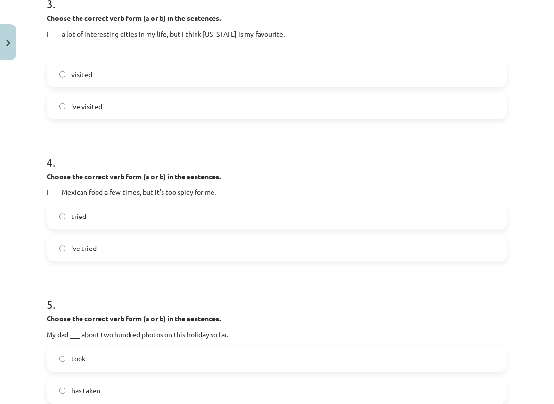
scroll to position [509, 0]
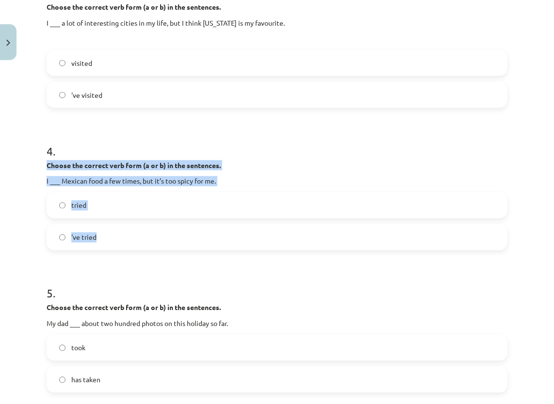
drag, startPoint x: 45, startPoint y: 164, endPoint x: 122, endPoint y: 245, distance: 112.5
click at [122, 245] on div "10 XP Saņemsi Viegls 64 pilda Apraksts Uzdevums Palīdzība 1 . Choose the correc…" at bounding box center [277, 18] width 472 height 926
click at [229, 170] on div "Choose the correct verb form (a or b) in the sentences. I ___ Mexican food a fe…" at bounding box center [277, 173] width 461 height 26
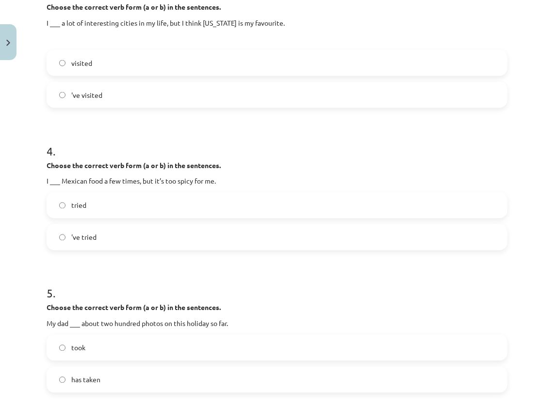
click at [109, 240] on label "'ve tried" at bounding box center [277, 237] width 459 height 24
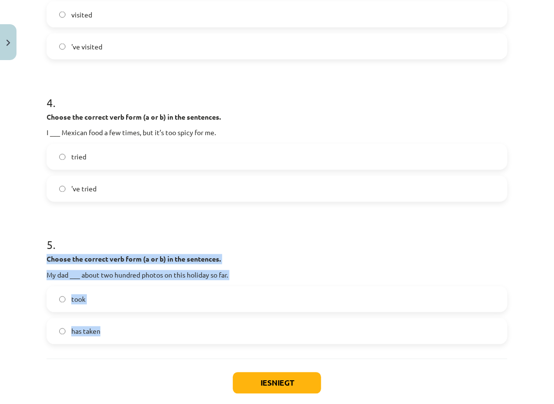
drag, startPoint x: 46, startPoint y: 260, endPoint x: 112, endPoint y: 344, distance: 107.0
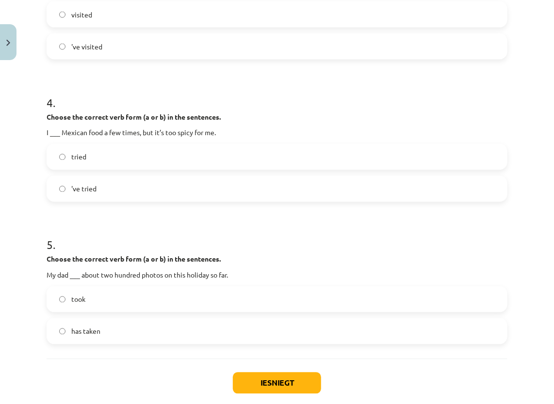
click at [274, 237] on h1 "5 ." at bounding box center [277, 237] width 461 height 30
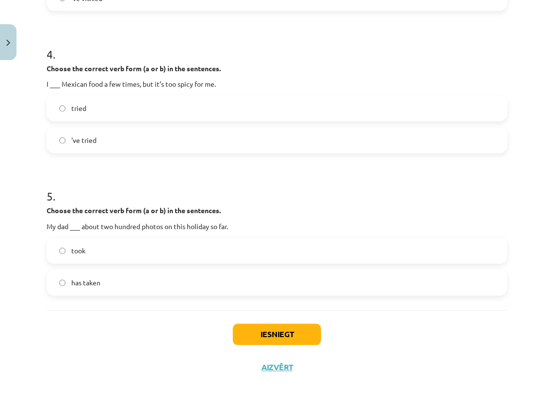
scroll to position [610, 0]
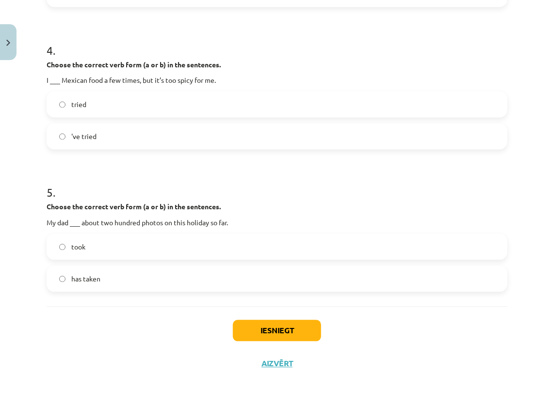
click at [131, 282] on label "has taken" at bounding box center [277, 279] width 459 height 24
click at [273, 326] on button "Iesniegt" at bounding box center [277, 330] width 88 height 21
click at [279, 327] on button "Iesniegt" at bounding box center [277, 330] width 88 height 21
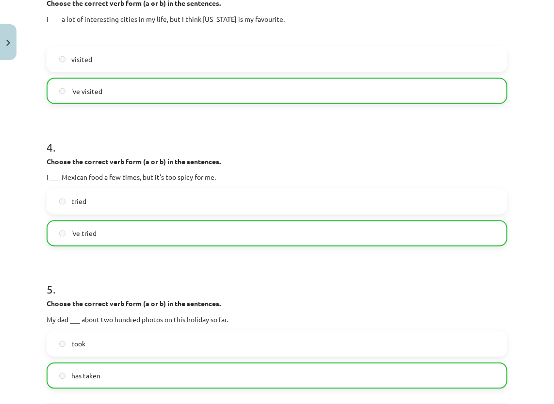
scroll to position [640, 0]
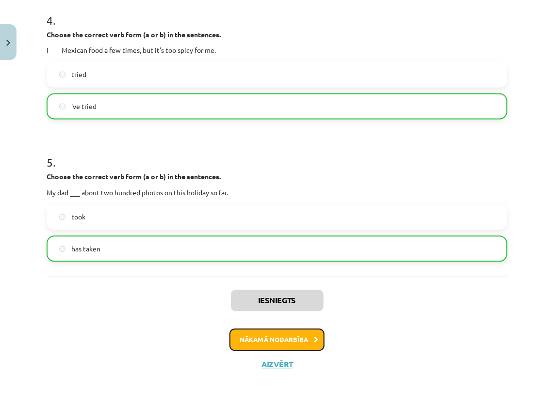
click at [314, 340] on icon at bounding box center [316, 340] width 4 height 6
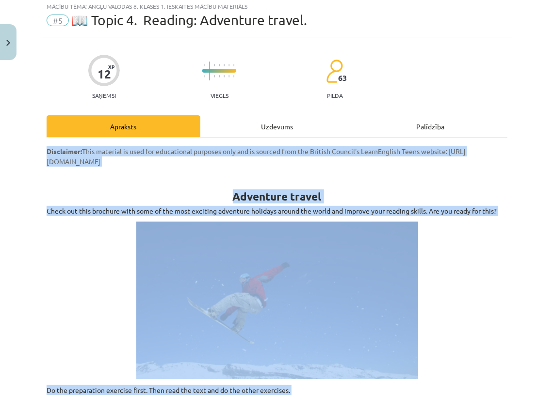
scroll to position [24, 0]
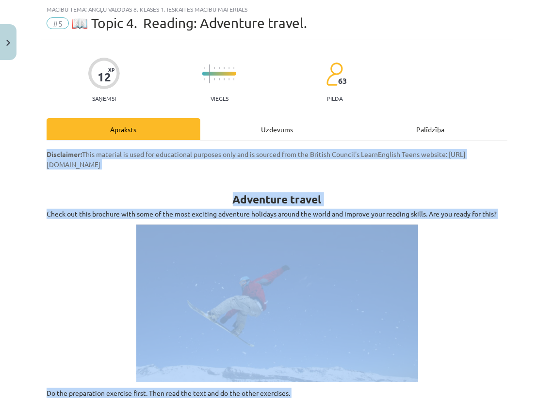
click at [92, 276] on p at bounding box center [277, 304] width 461 height 158
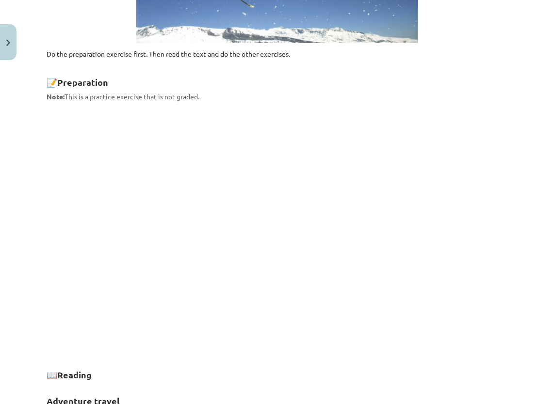
scroll to position [412, 0]
